Goal: Communication & Community: Answer question/provide support

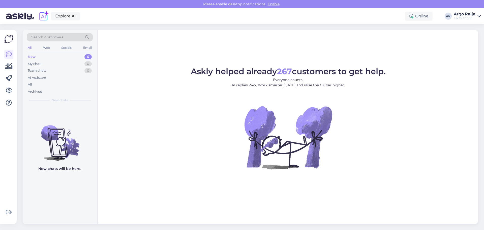
click at [28, 44] on div "All Web Socials Email" at bounding box center [60, 48] width 66 height 8
click at [28, 48] on div "All" at bounding box center [30, 47] width 6 height 7
click at [38, 63] on div "My chats" at bounding box center [35, 63] width 14 height 5
click at [30, 86] on div "All" at bounding box center [30, 84] width 4 height 5
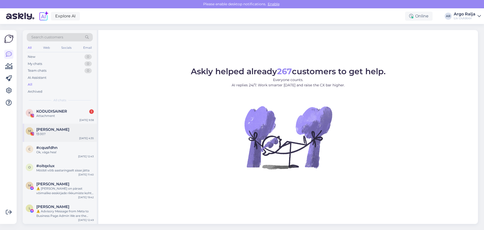
click at [56, 130] on span "[PERSON_NAME]" at bounding box center [52, 129] width 33 height 5
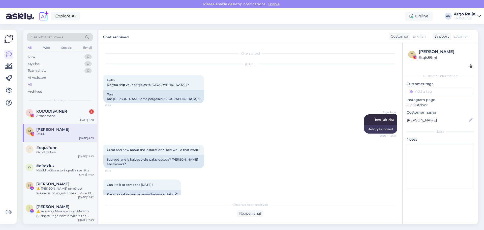
scroll to position [256, 0]
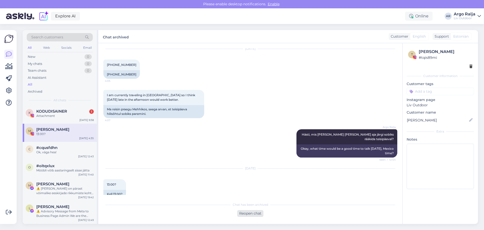
click at [244, 215] on div "Reopen chat" at bounding box center [250, 213] width 26 height 7
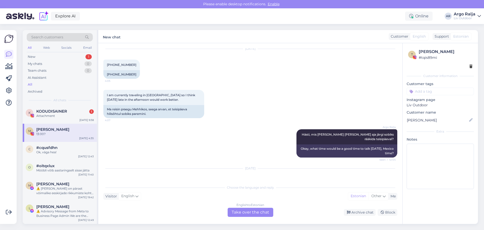
click at [244, 213] on div "English to Estonian Take over the chat" at bounding box center [251, 212] width 46 height 9
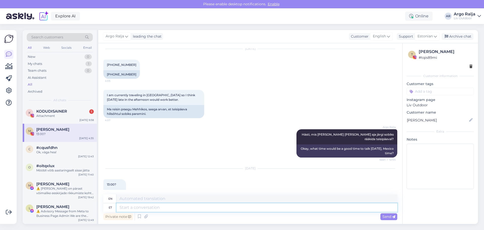
click at [224, 204] on textarea at bounding box center [256, 207] width 281 height 9
type textarea "Jah"
type textarea "Yes"
type textarea "[PERSON_NAME]"
type textarea "Yes Remi"
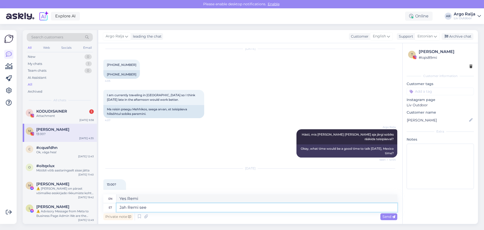
type textarea "Jah Remi see"
type textarea "Yes Remi it"
type textarea "Jah Remi see on"
type textarea "Yes Remi it is"
type textarea "Jah Remi see on korrektne"
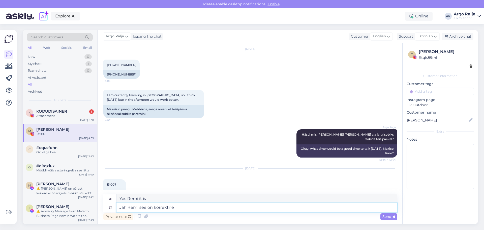
type textarea "Yes Remi, that's correct."
type textarea "Jah Remi see on korrektne summa"
type textarea "Yes Remi, that is the correct amount."
drag, startPoint x: 213, startPoint y: 194, endPoint x: 113, endPoint y: 200, distance: 99.5
click at [113, 200] on div "en Yes Remi, that is the correct amount." at bounding box center [250, 198] width 294 height 9
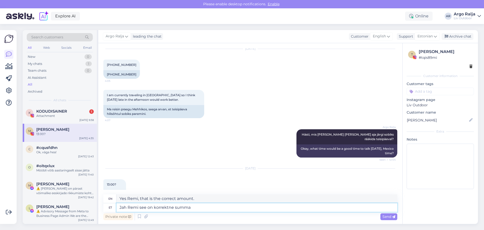
drag, startPoint x: 216, startPoint y: 207, endPoint x: 115, endPoint y: 203, distance: 100.9
click at [115, 203] on div "et Jah Remi see on korrektne summa" at bounding box center [250, 207] width 294 height 9
type textarea "Kas"
type textarea "Is"
type textarea "Kas endiselt"
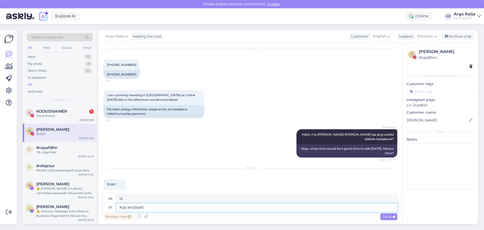
type textarea "Are you still"
type textarea "Kas endiselt saadame"
type textarea "Are we still sending?"
type textarea "Kas endiselt saadame sinu"
type textarea "Are we still sending yours?"
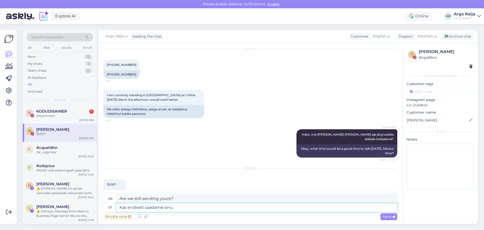
click at [164, 207] on textarea "Kas endiselt saadame sinu" at bounding box center [256, 207] width 281 height 9
type textarea "Kas endiselt saadame kasinu"
type textarea "Are we still sending cash?"
type textarea "Kas endiselt saadame kausinu"
type textarea "Are we still sending your bowl?"
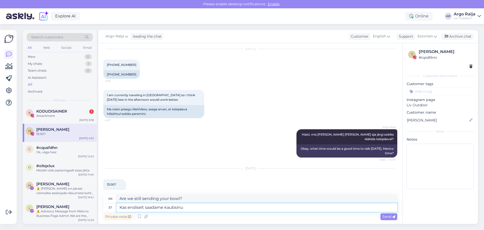
type textarea "Kas endiselt saadame kaubasinu"
type textarea "Are we still sending your goods?"
type textarea "Kas endiselt saadame kauba sinu"
type textarea "Are we still shipping your goods?"
click at [204, 210] on textarea "Kas endiselt saadame kauba sinu" at bounding box center [256, 207] width 281 height 9
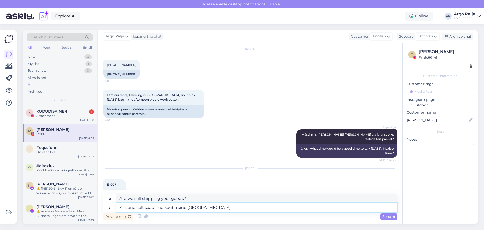
type textarea "Kas endiselt saadame kauba sinu [GEOGRAPHIC_DATA]"
type textarea "Are we still shipping to your [GEOGRAPHIC_DATA]?"
type textarea "Kas endiselt saadame kauba sinu Vilniuse lattu"
type textarea "Are we still shipping to your [GEOGRAPHIC_DATA] warehouse?"
type textarea "Kas endiselt saadame kauba sinu Vilniuse lattu?"
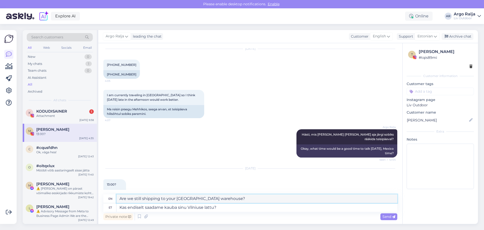
drag, startPoint x: 224, startPoint y: 198, endPoint x: 117, endPoint y: 200, distance: 106.7
click at [117, 200] on textarea "Are we still shipping to your [GEOGRAPHIC_DATA] warehouse?" at bounding box center [256, 198] width 281 height 9
